Goal: Transaction & Acquisition: Book appointment/travel/reservation

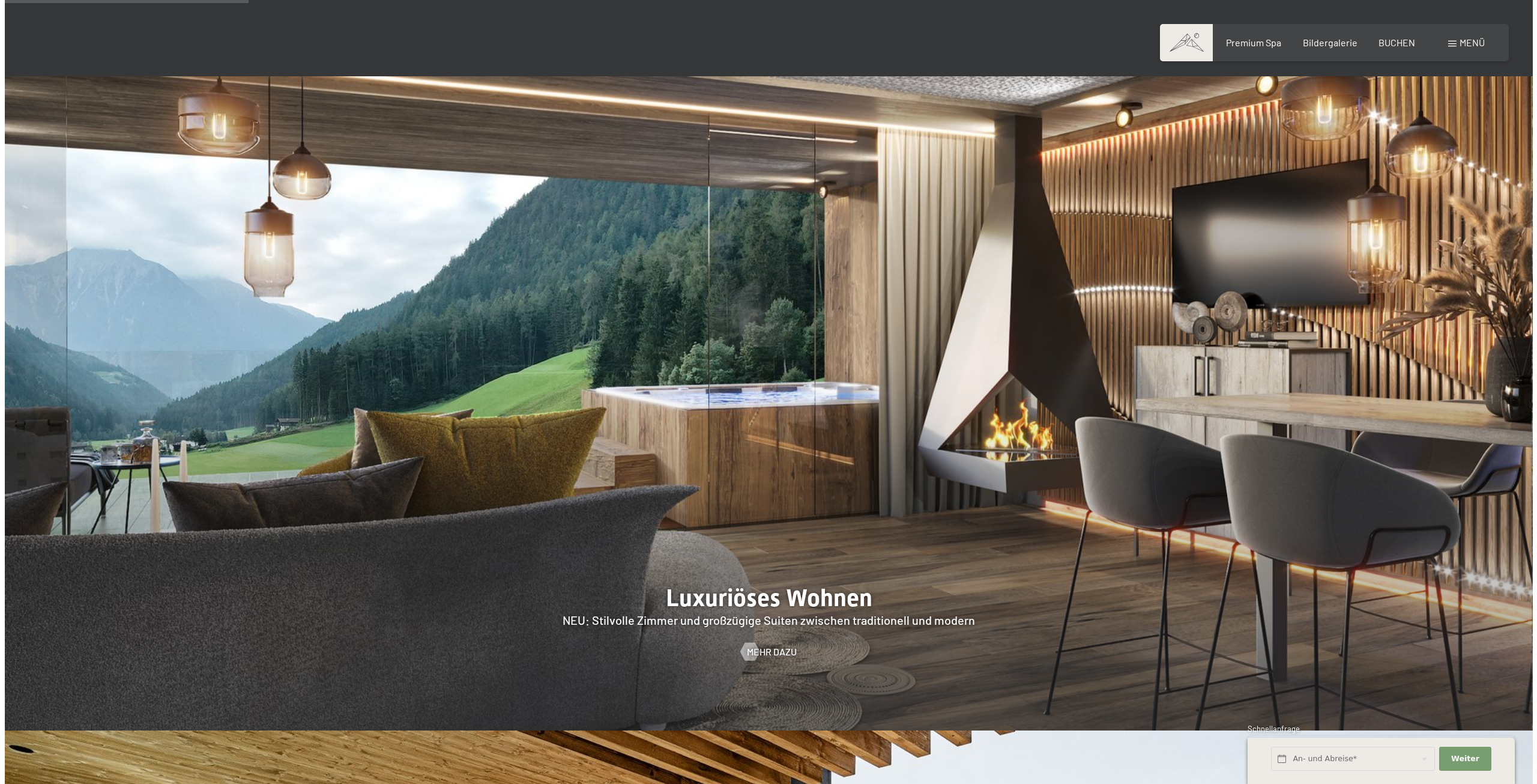
scroll to position [1081, 0]
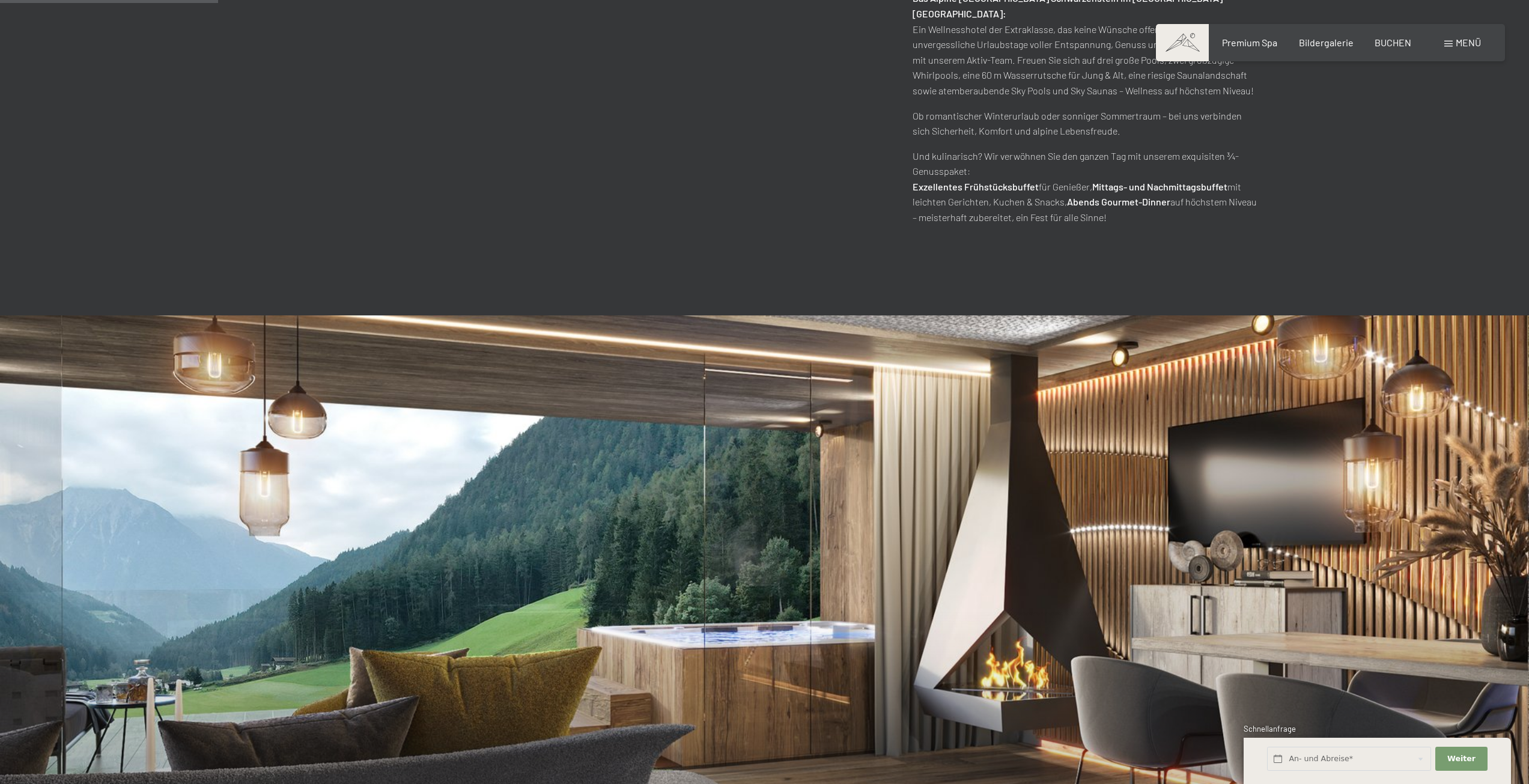
click at [1439, 36] on div "Buchen Anfragen Premium Spa Bildergalerie BUCHEN Menü DE IT EN Gutschein Bilder…" at bounding box center [1330, 42] width 301 height 13
click at [1451, 36] on div "Buchen Anfragen Premium Spa Bildergalerie BUCHEN Menü DE IT EN Gutschein Bilder…" at bounding box center [1330, 42] width 301 height 13
click at [1452, 39] on div "Menü" at bounding box center [1462, 42] width 37 height 13
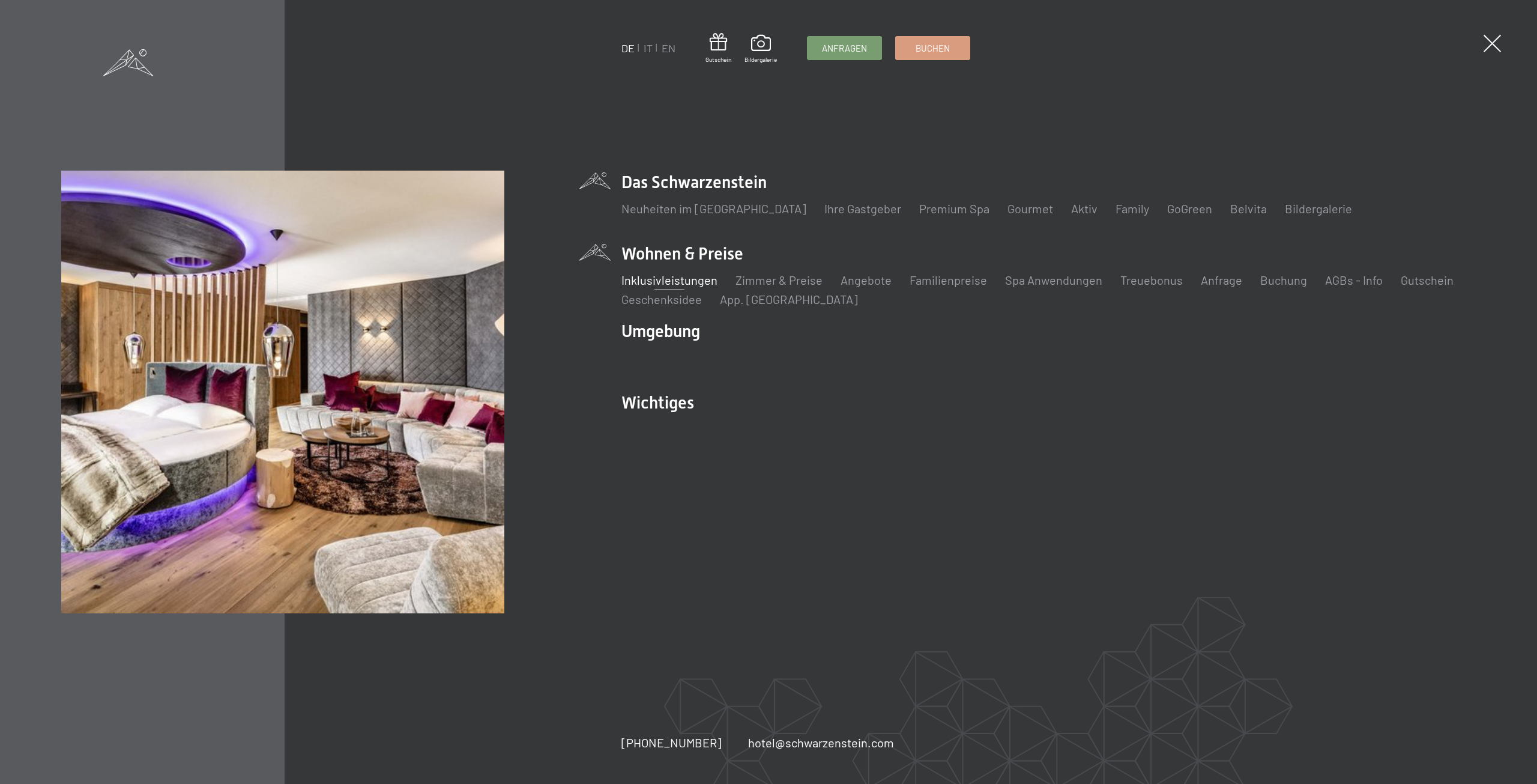
click at [690, 285] on link "Inklusivleistungen" at bounding box center [669, 279] width 96 height 14
click at [771, 300] on link "App. [GEOGRAPHIC_DATA]" at bounding box center [789, 299] width 138 height 14
click at [884, 281] on link "Angebote" at bounding box center [866, 279] width 51 height 14
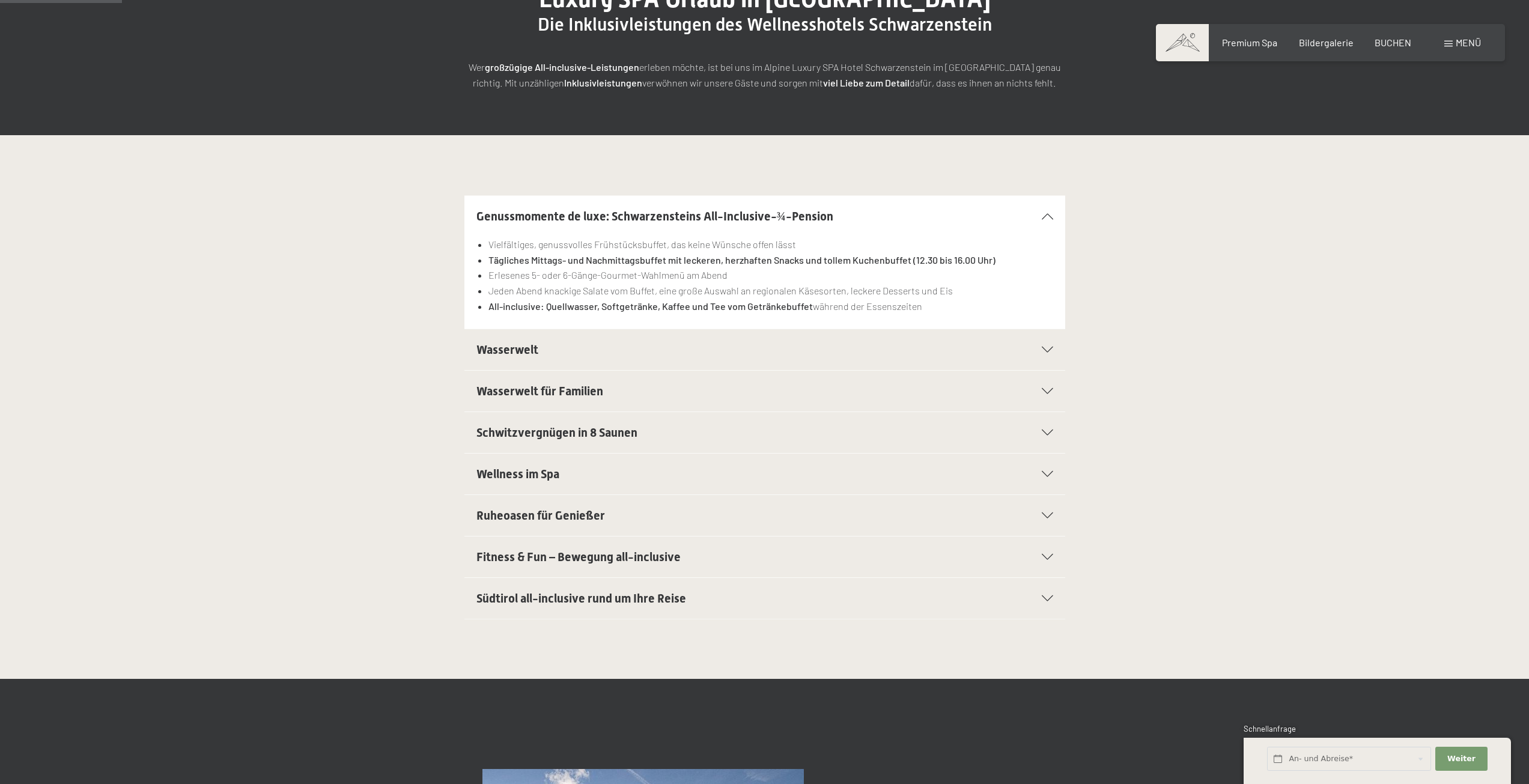
scroll to position [240, 0]
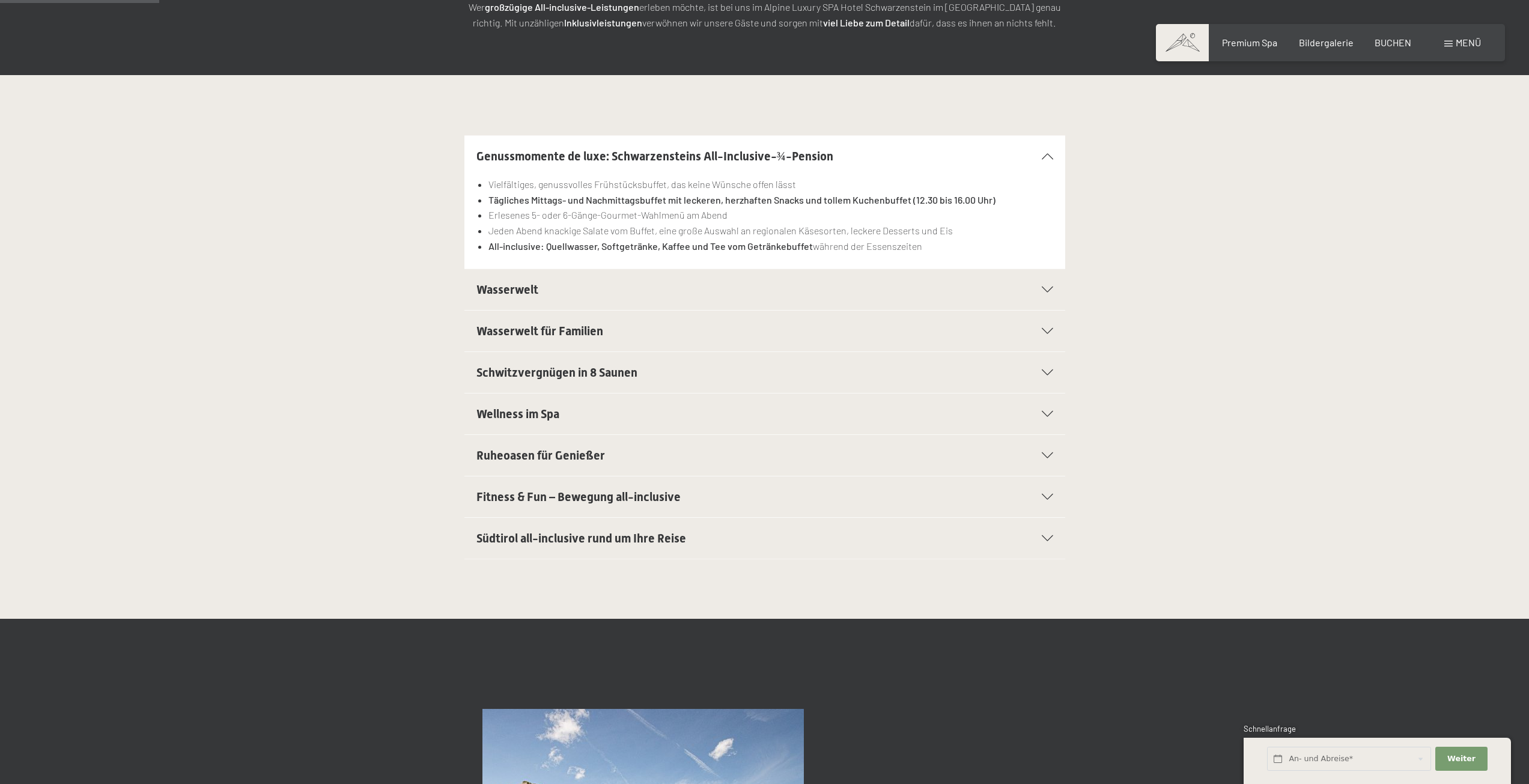
click at [579, 301] on div "Wasserwelt" at bounding box center [764, 289] width 577 height 40
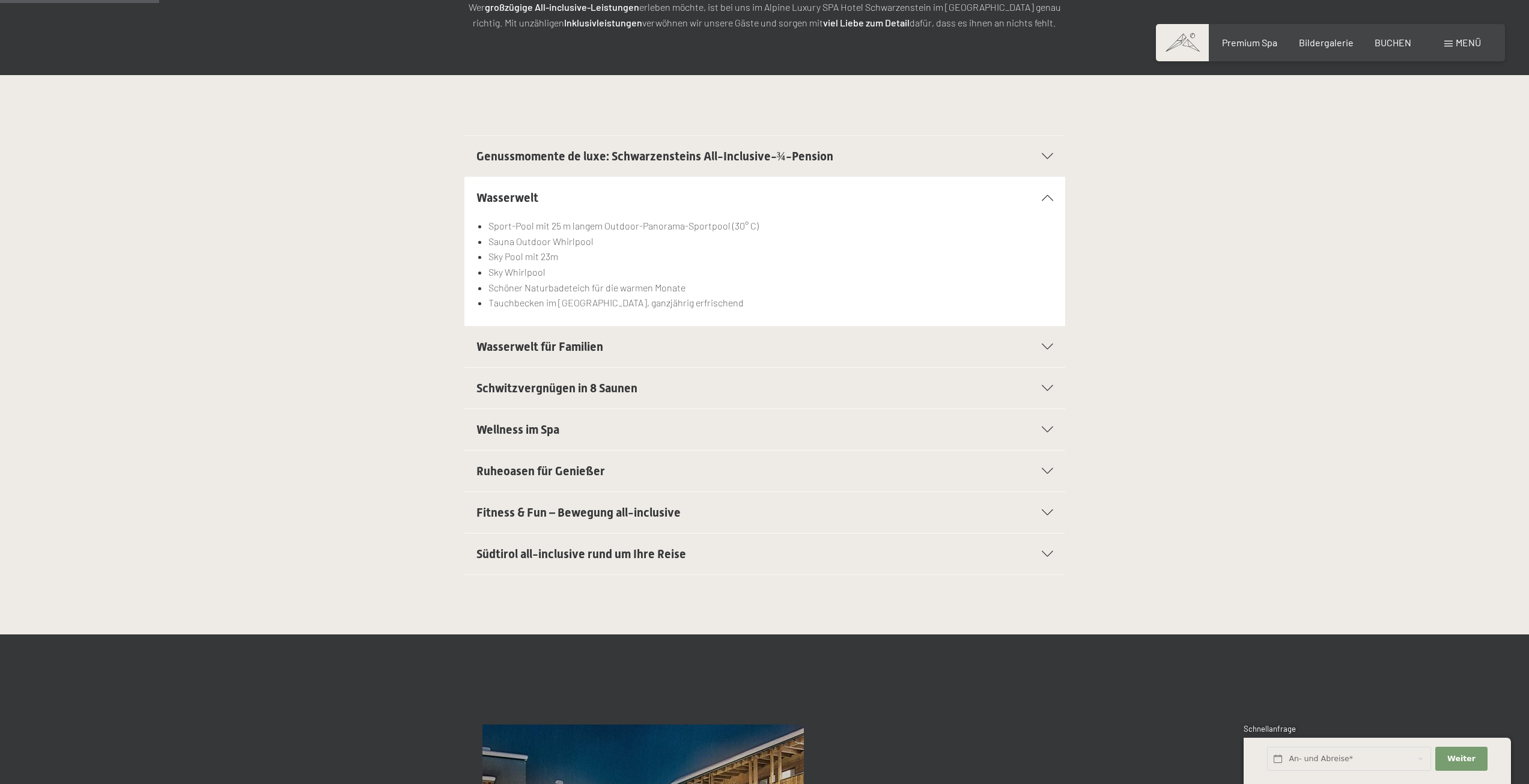
click at [574, 338] on h2 "Wasserwelt für Familien" at bounding box center [735, 346] width 519 height 17
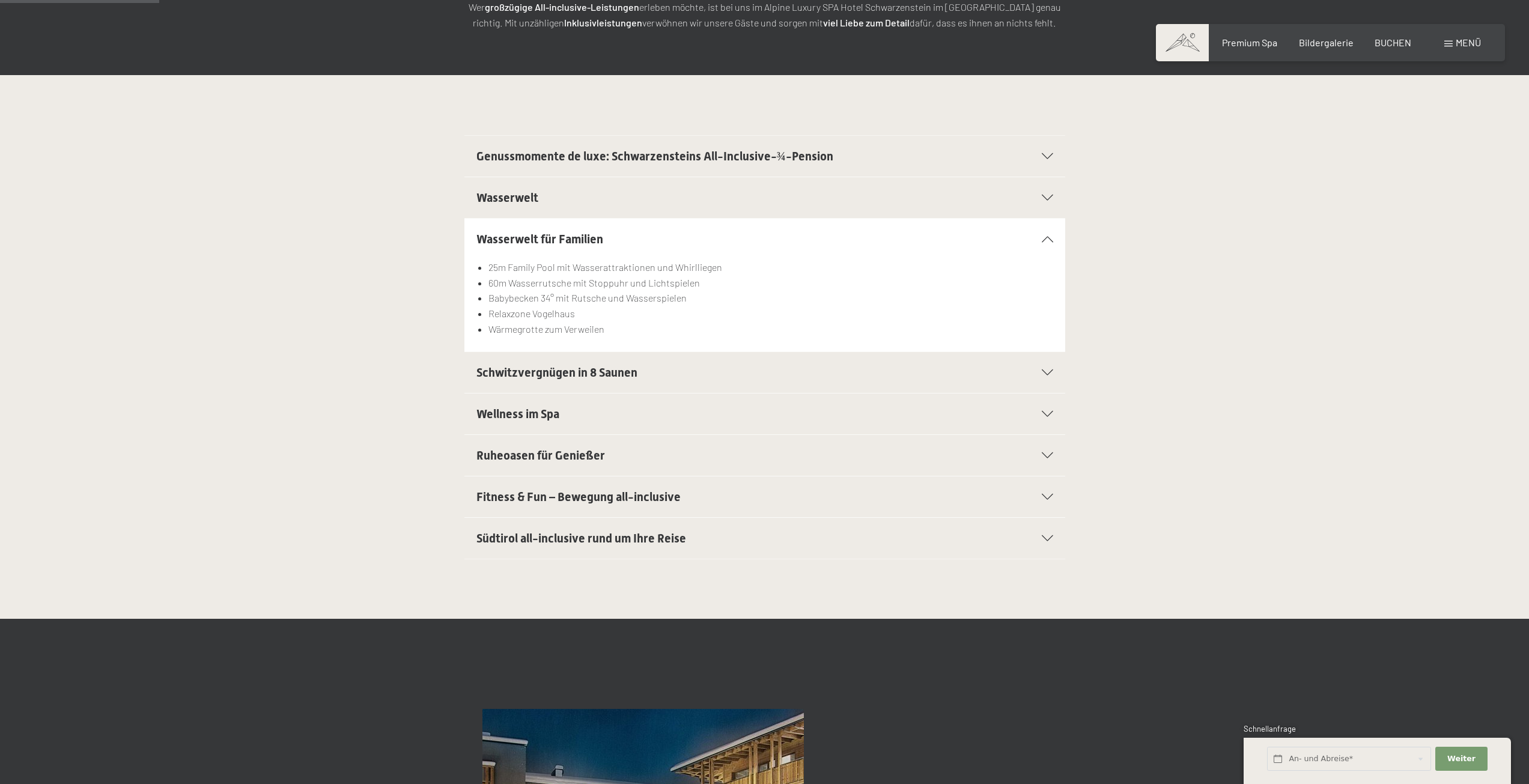
click at [584, 205] on h2 "Wasserwelt" at bounding box center [735, 197] width 519 height 17
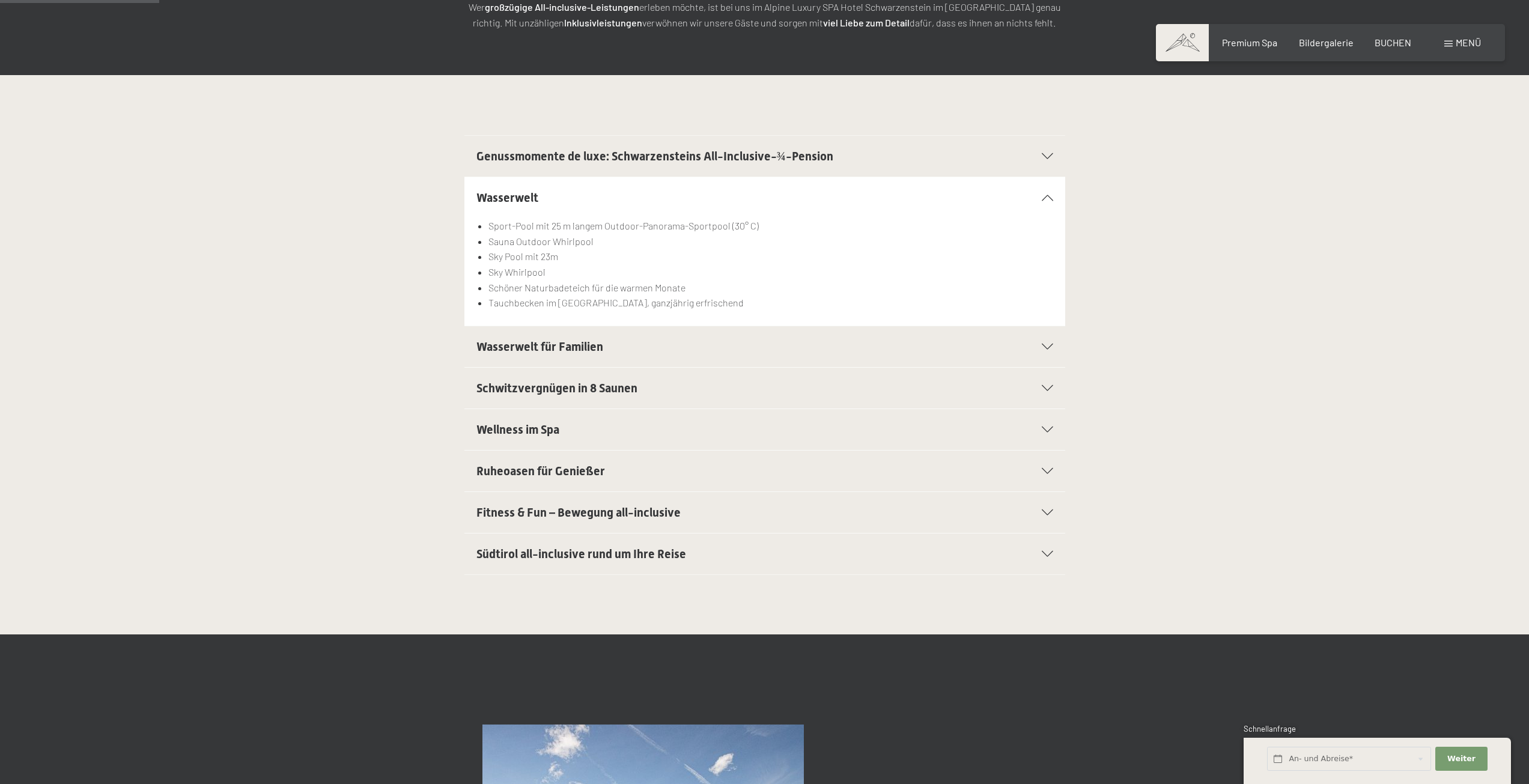
click at [610, 346] on h2 "Wasserwelt für Familien" at bounding box center [735, 346] width 519 height 17
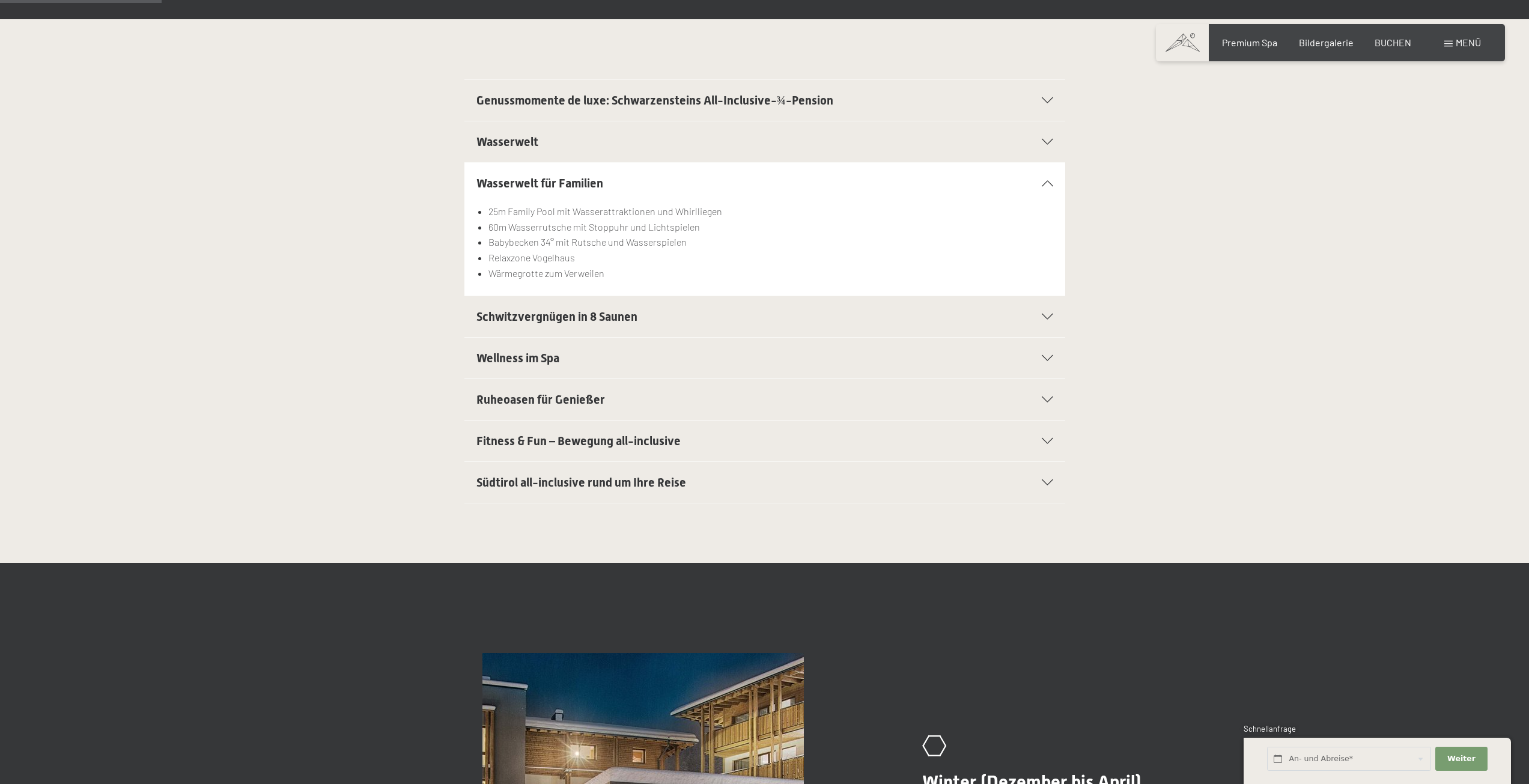
scroll to position [361, 0]
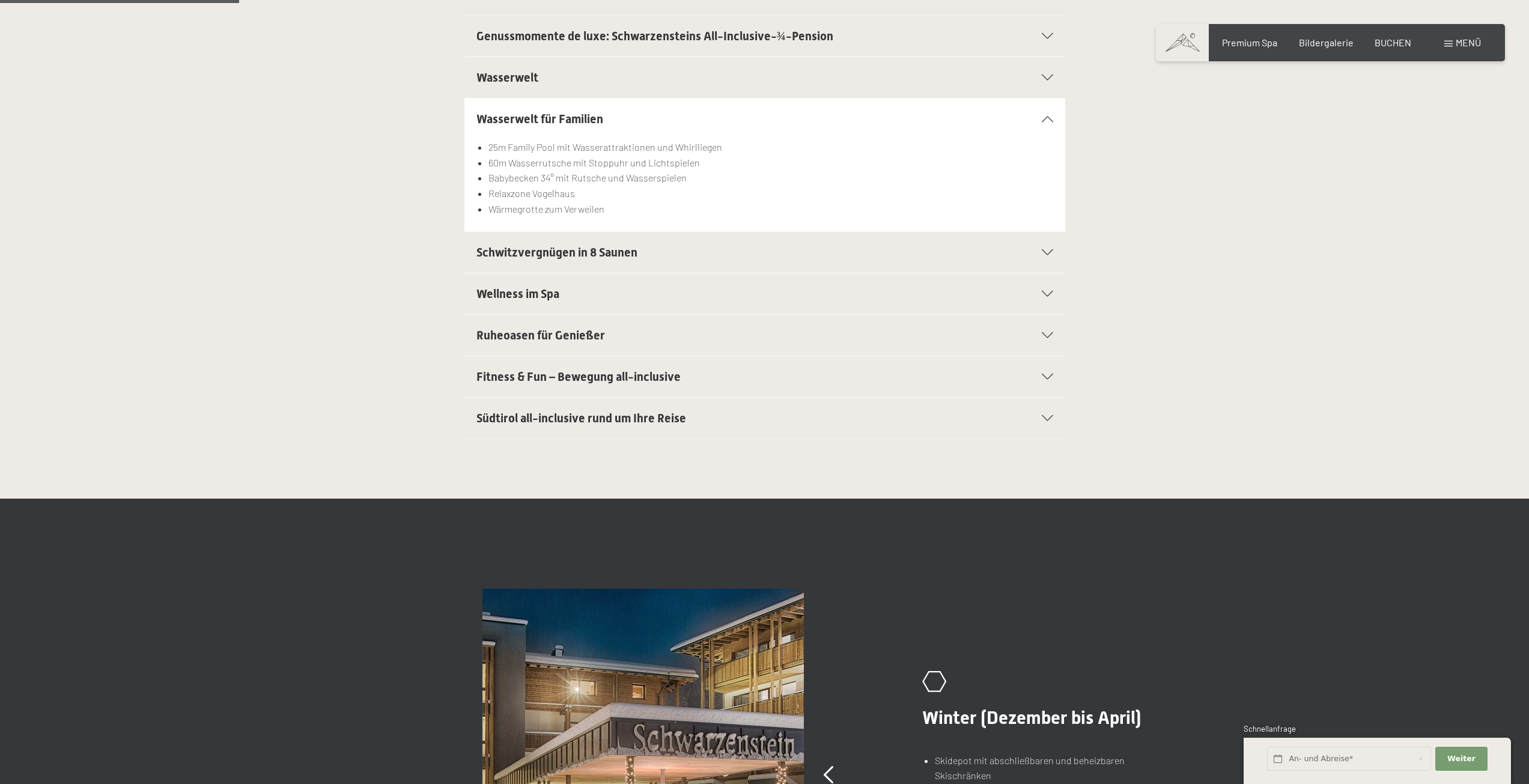
click at [589, 259] on span "Schwitzvergnügen in 8 Saunen" at bounding box center [556, 252] width 161 height 14
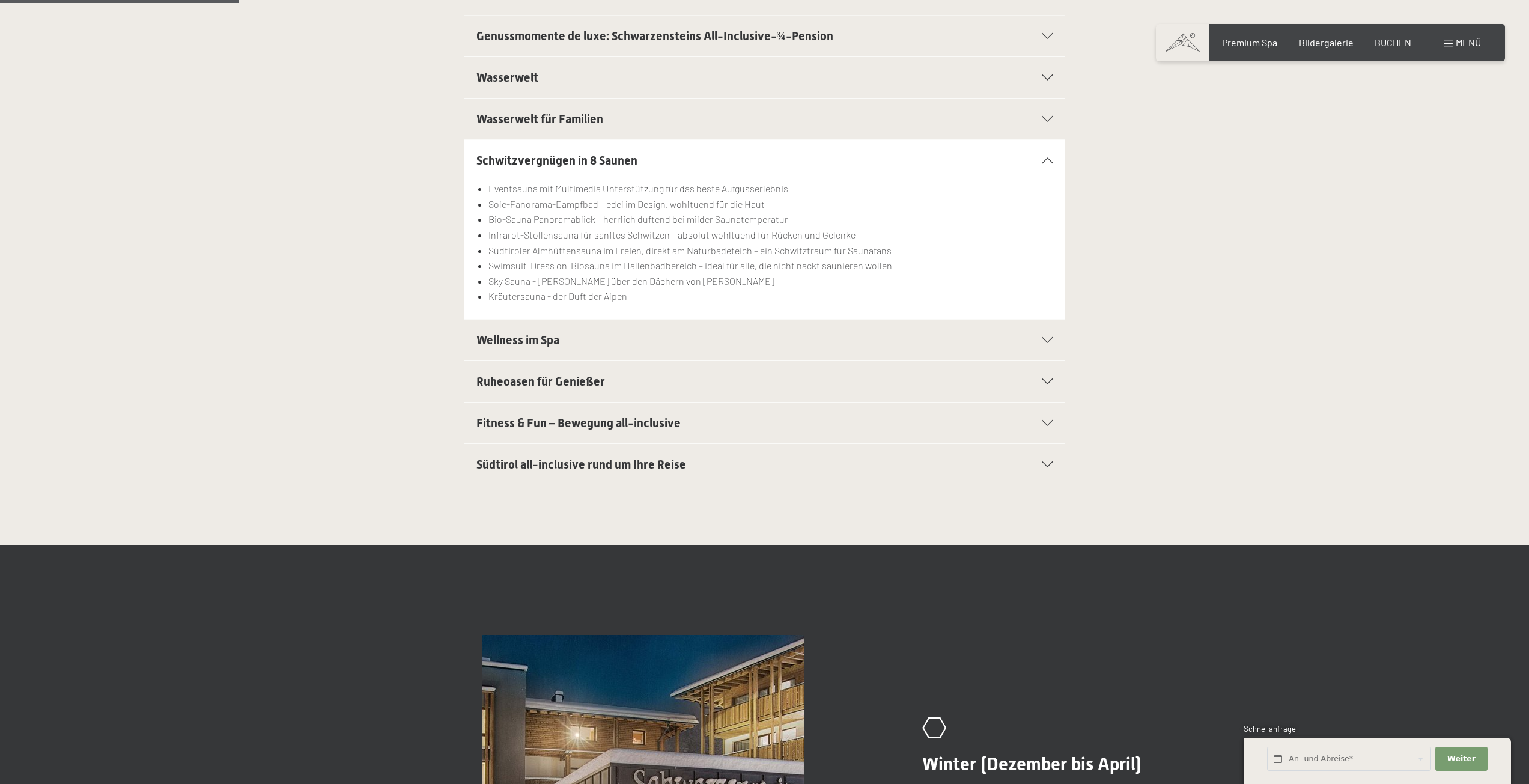
click at [521, 346] on span "Wellness im Spa" at bounding box center [517, 339] width 83 height 14
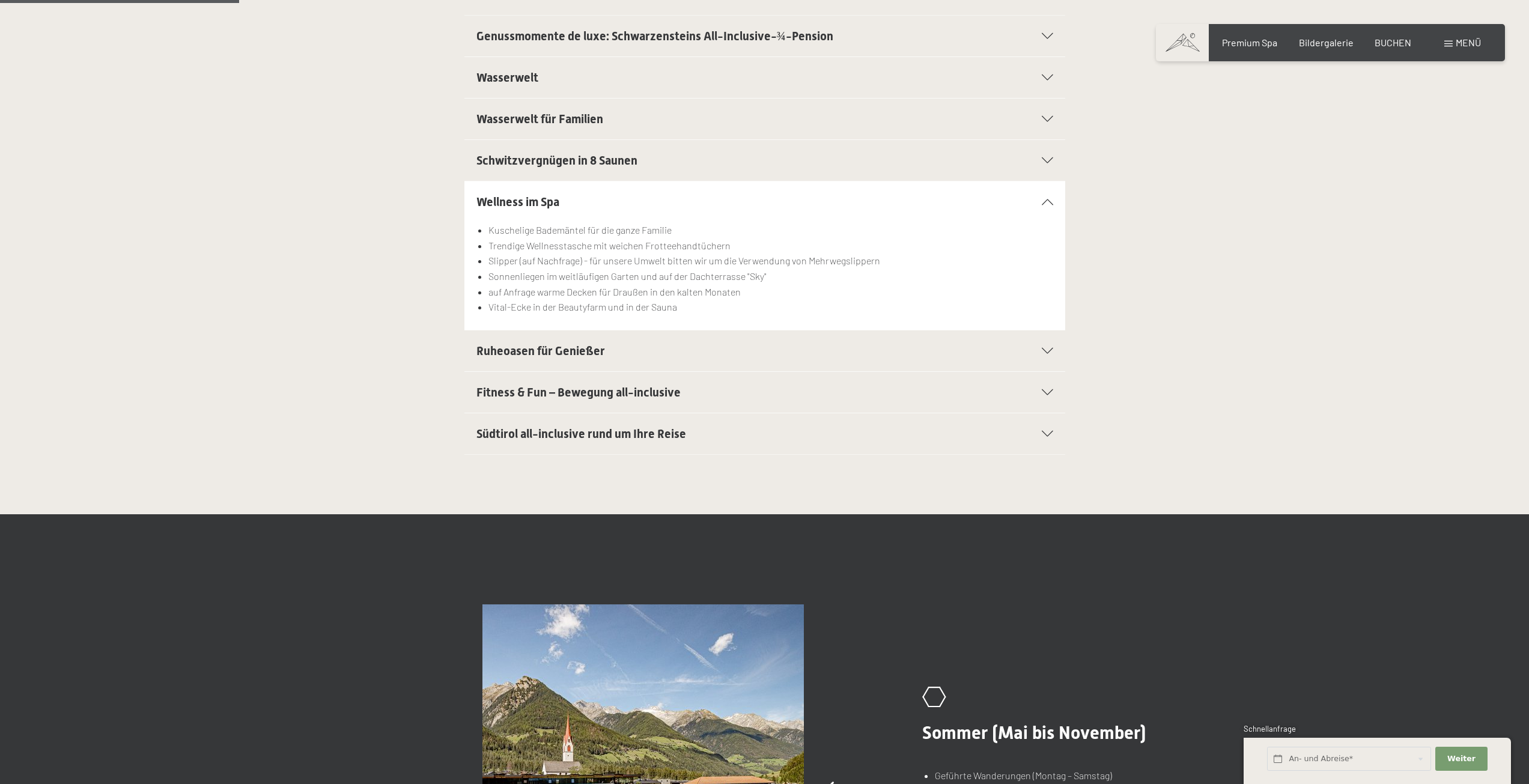
click at [521, 346] on span "Ruheoasen für Genießer" at bounding box center [540, 350] width 129 height 14
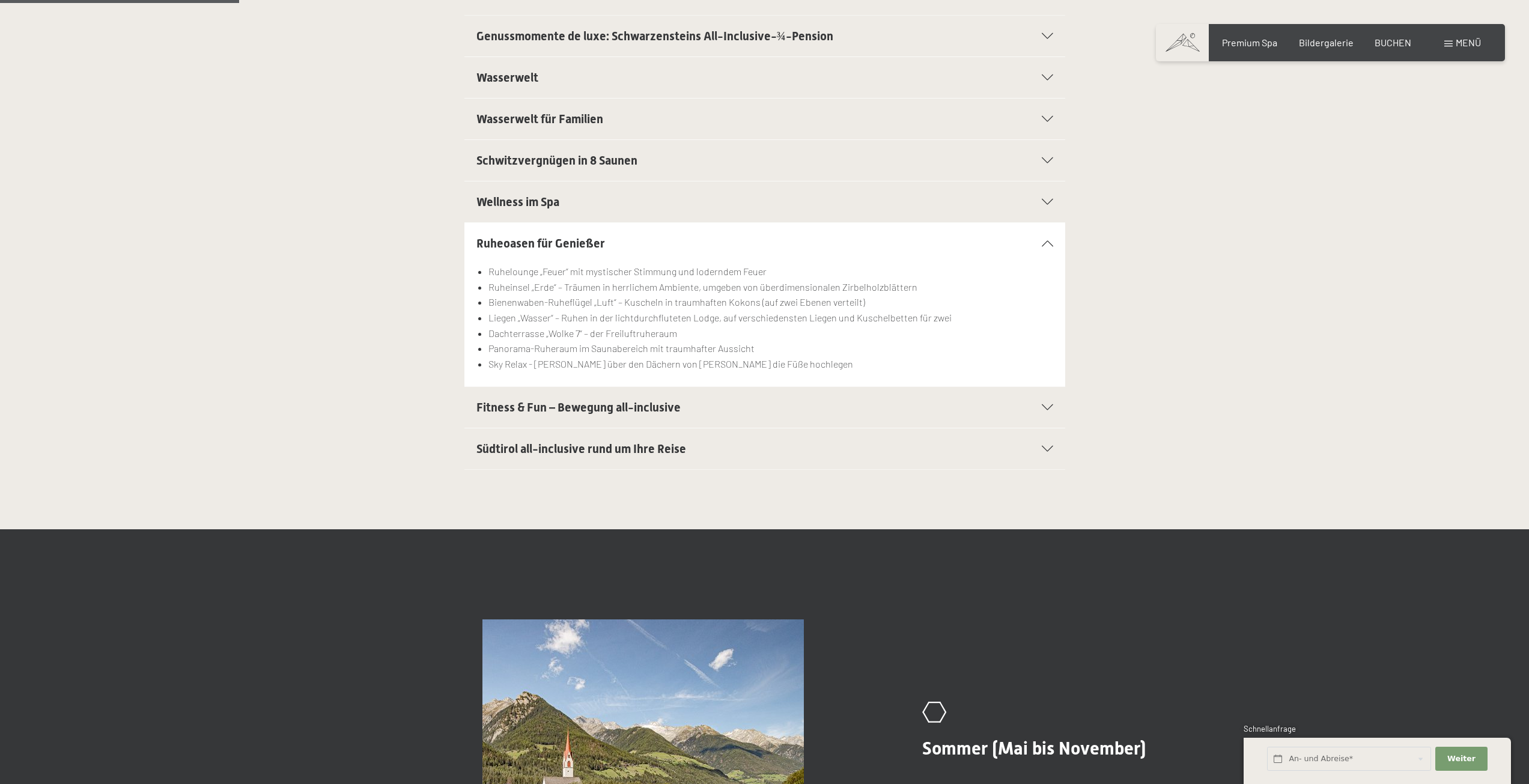
click at [515, 389] on div "Fitness & Fun – Bewegung all-inclusive" at bounding box center [764, 407] width 577 height 40
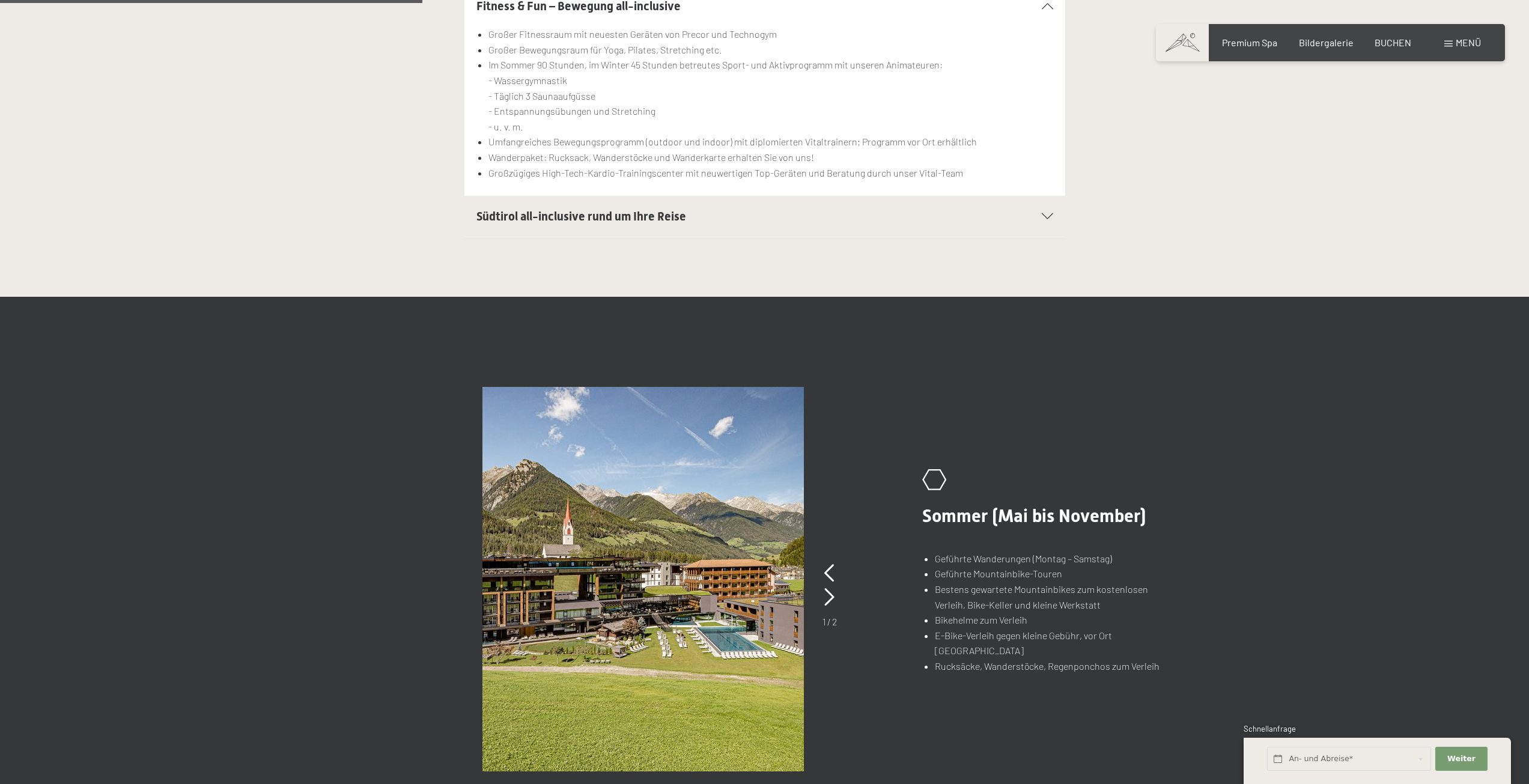
scroll to position [661, 0]
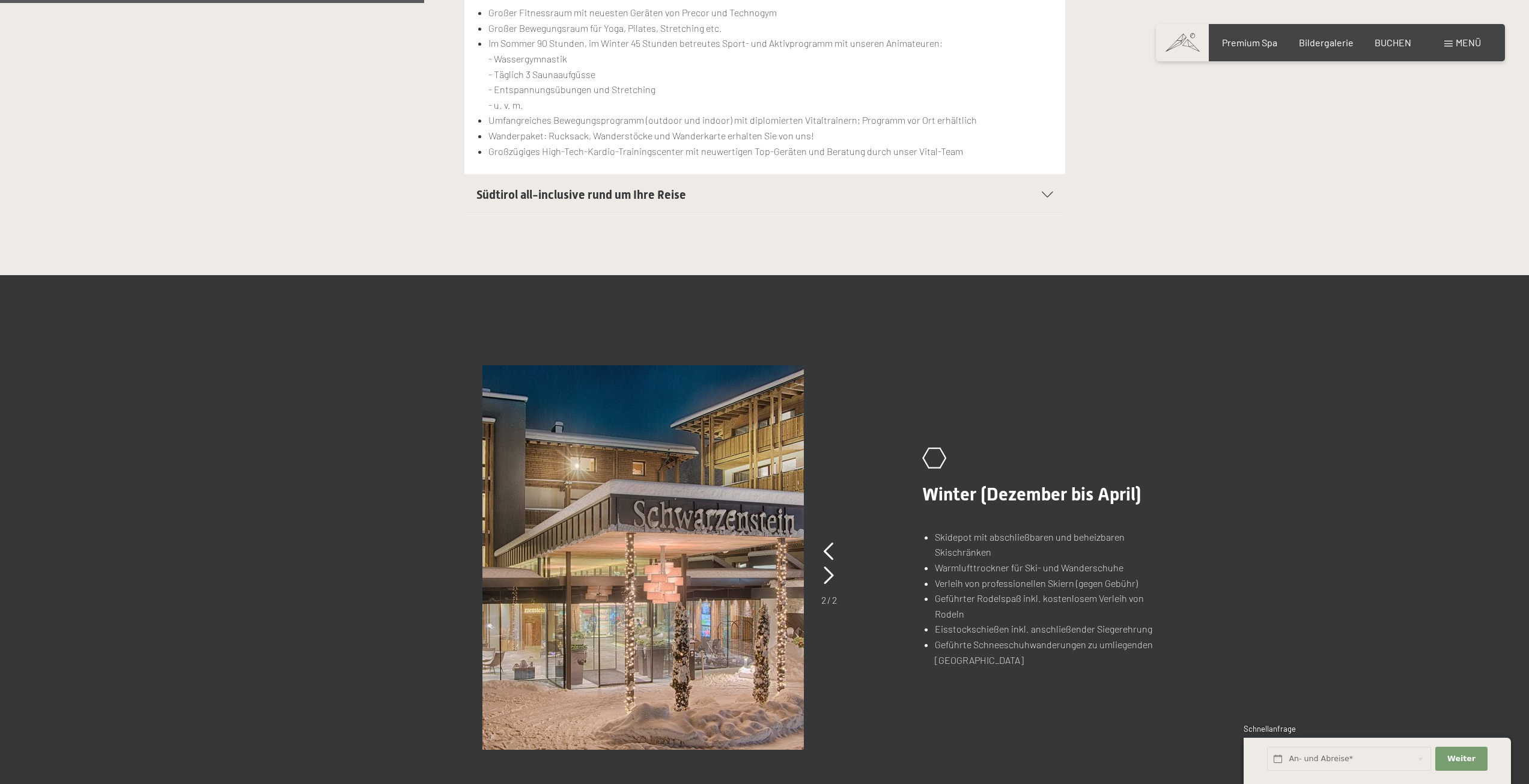
click at [636, 193] on span "Südtirol all-inclusive rund um Ihre Reise" at bounding box center [580, 194] width 209 height 14
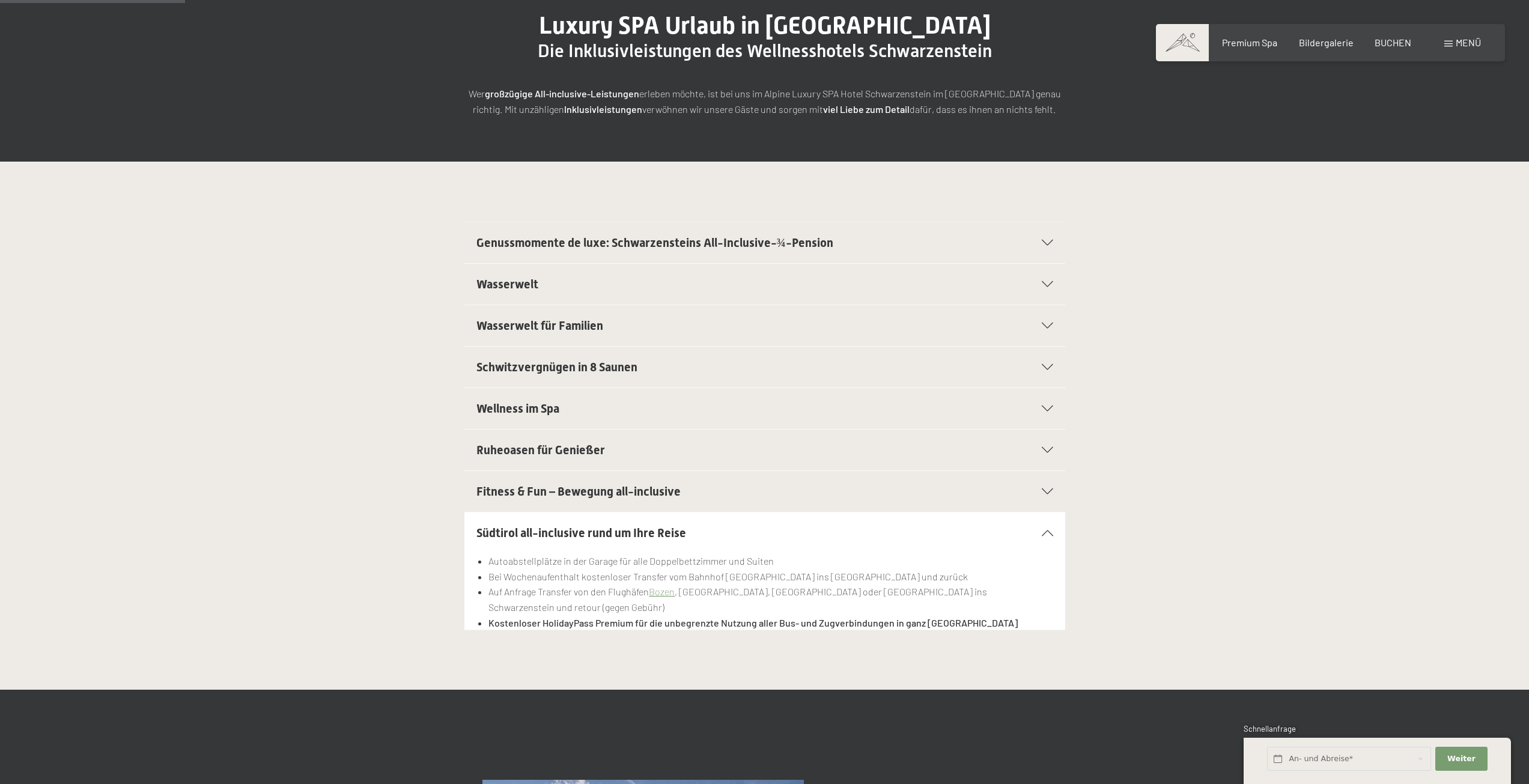
scroll to position [0, 0]
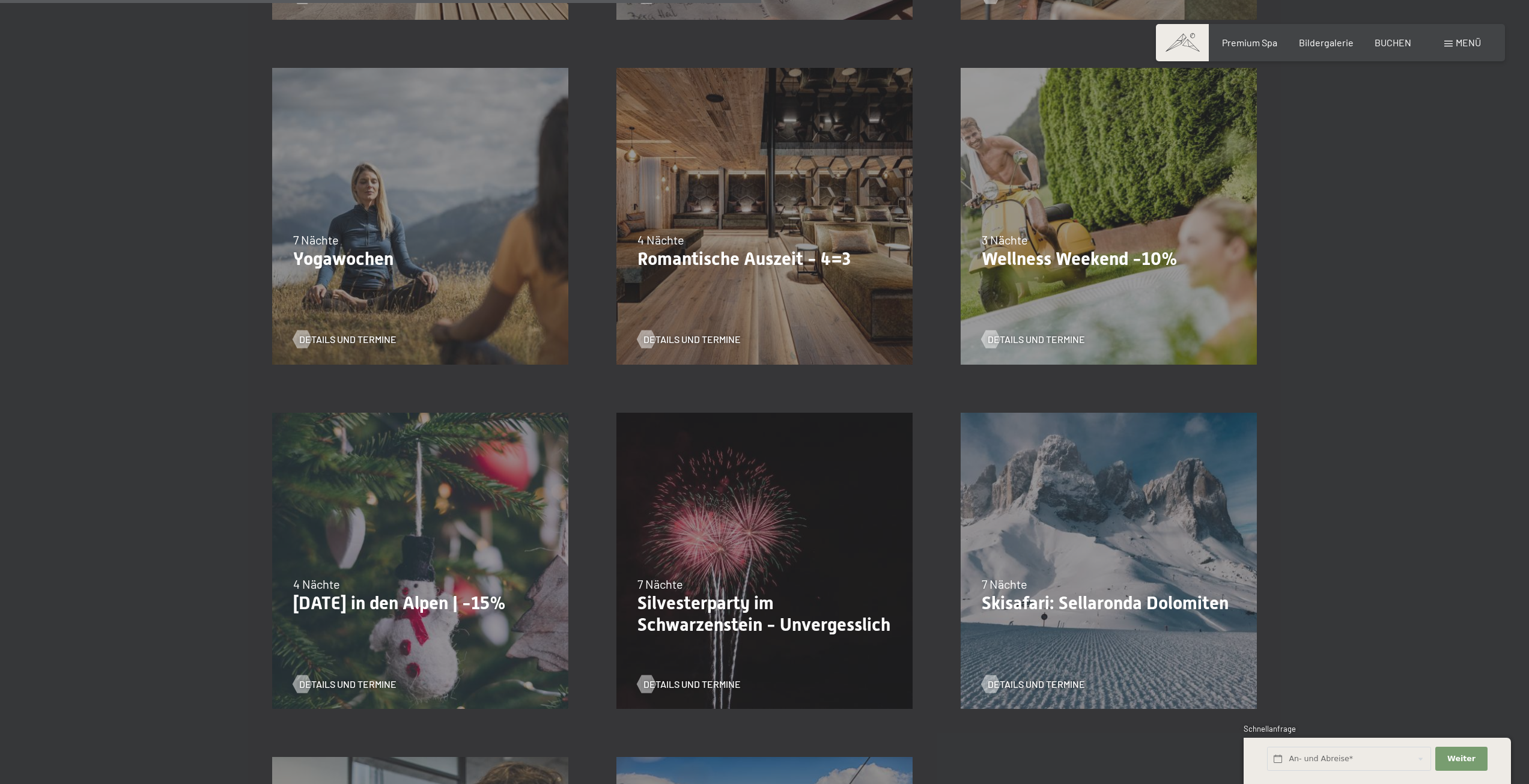
scroll to position [1081, 0]
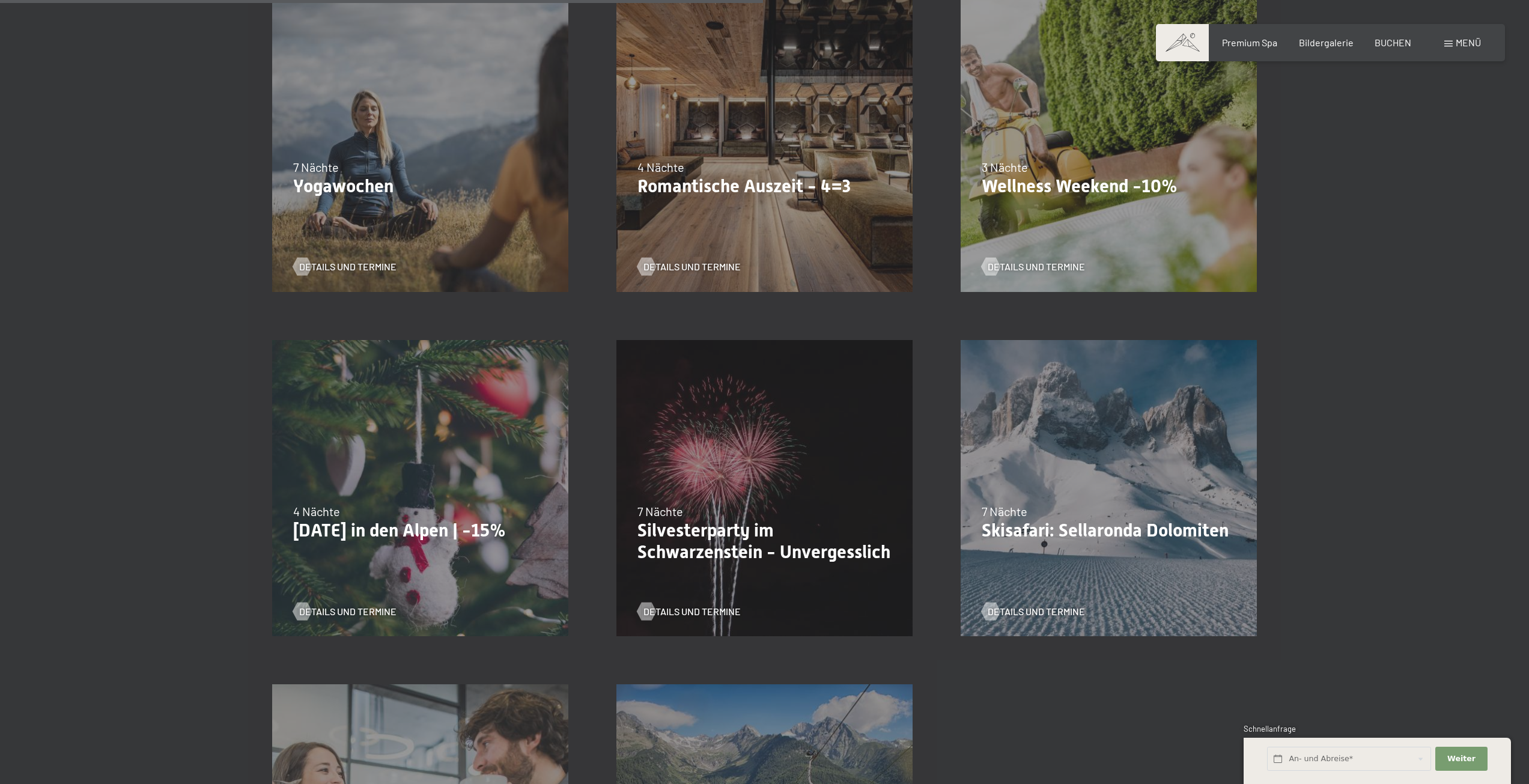
click at [1228, 431] on div "24.01.–09.02.2026 7 Nächte Skisafari: Sellaronda Dolomiten Details und Termine" at bounding box center [1108, 487] width 344 height 344
click at [1049, 610] on span "Details und Termine" at bounding box center [1048, 611] width 98 height 13
